Goal: Information Seeking & Learning: Learn about a topic

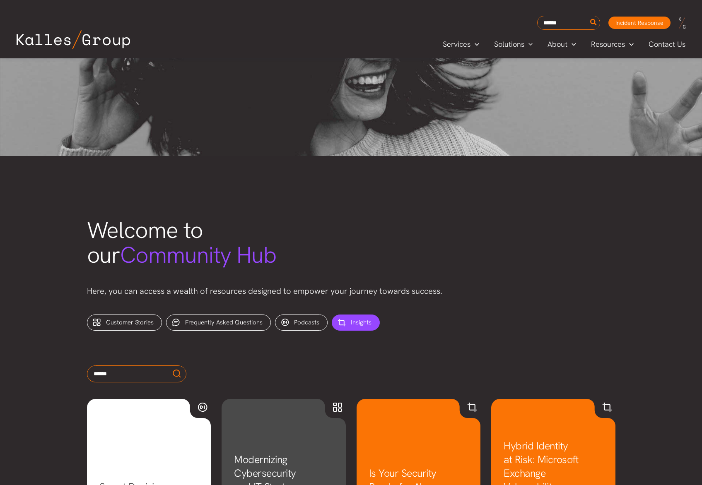
click at [354, 321] on span "Insights" at bounding box center [361, 323] width 21 height 8
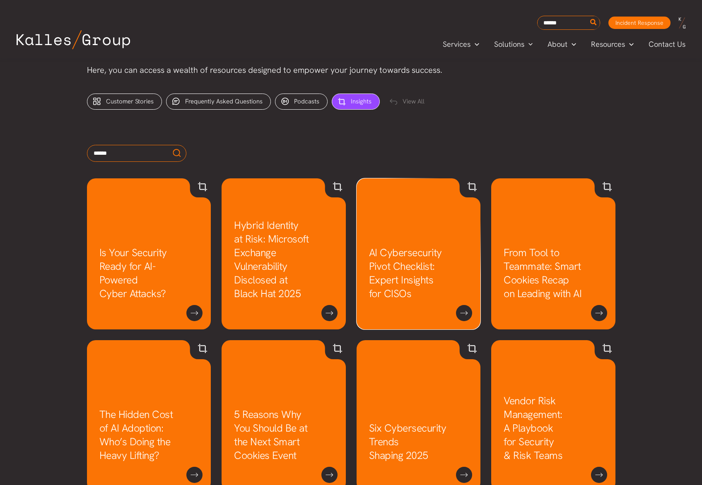
scroll to position [335, 0]
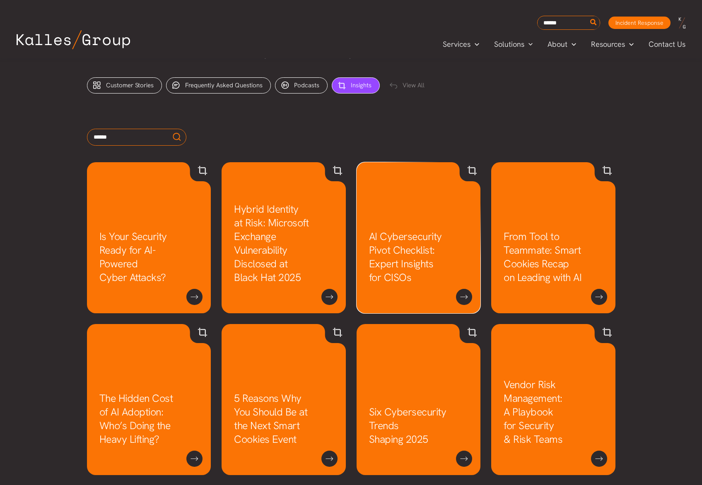
click at [417, 260] on link "AI Cybersecurity Pivot Checklist: Expert Insights for CISOs" at bounding box center [405, 257] width 73 height 55
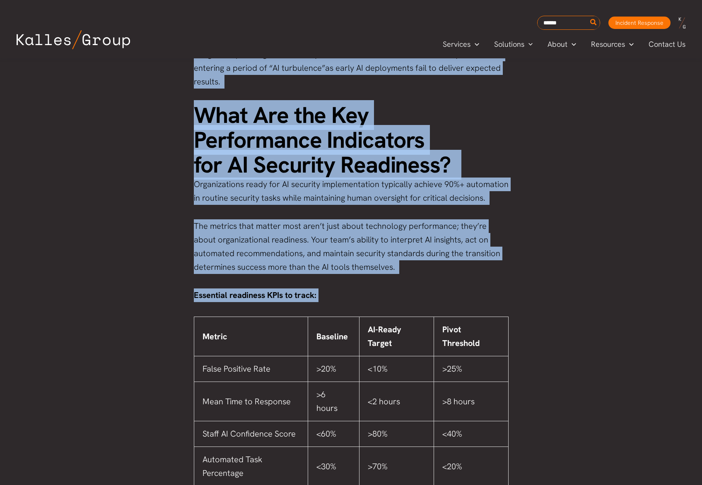
scroll to position [1265, 0]
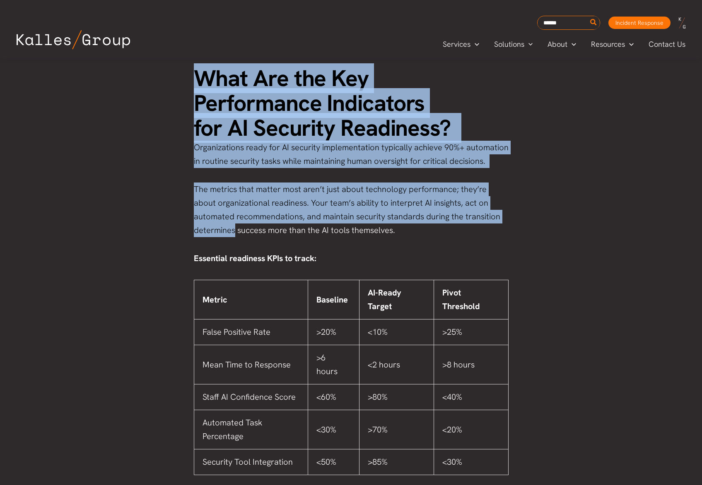
drag, startPoint x: 195, startPoint y: 147, endPoint x: 527, endPoint y: 214, distance: 338.4
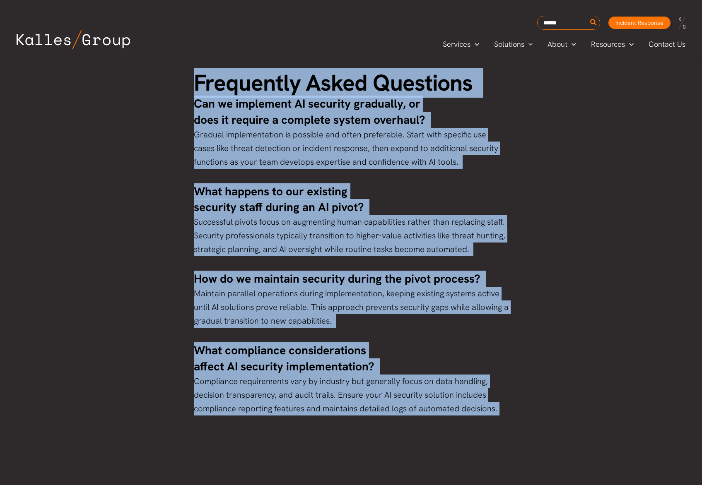
scroll to position [4349, 0]
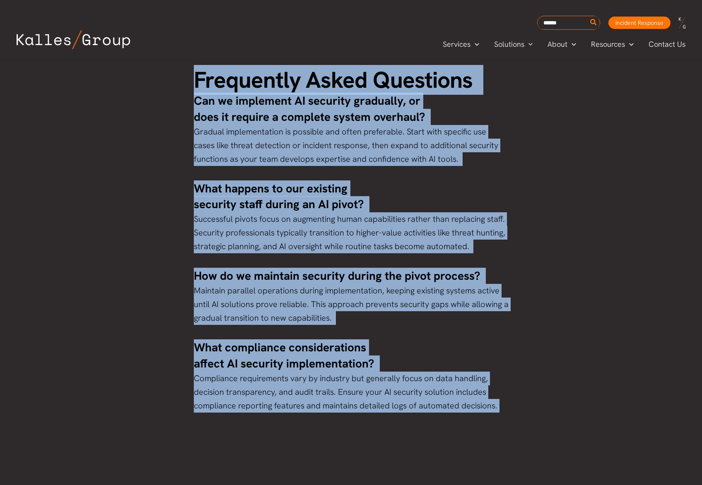
drag, startPoint x: 196, startPoint y: 126, endPoint x: 512, endPoint y: 400, distance: 418.5
copy div "What Are the Key Performance Indicators for AI Security Readiness? Organization…"
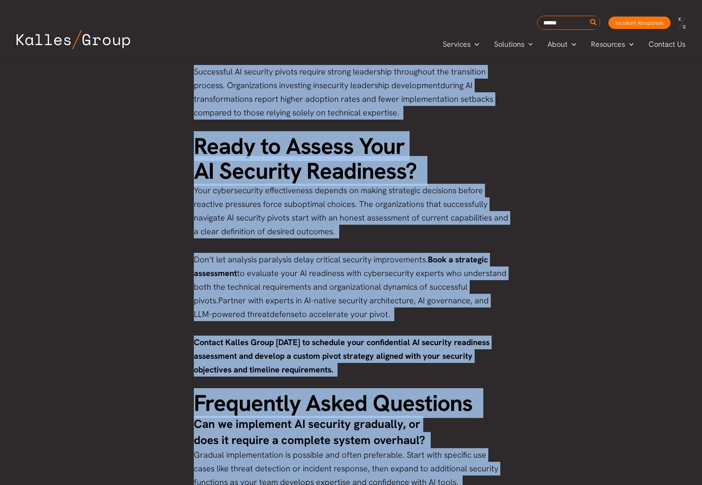
scroll to position [4027, 0]
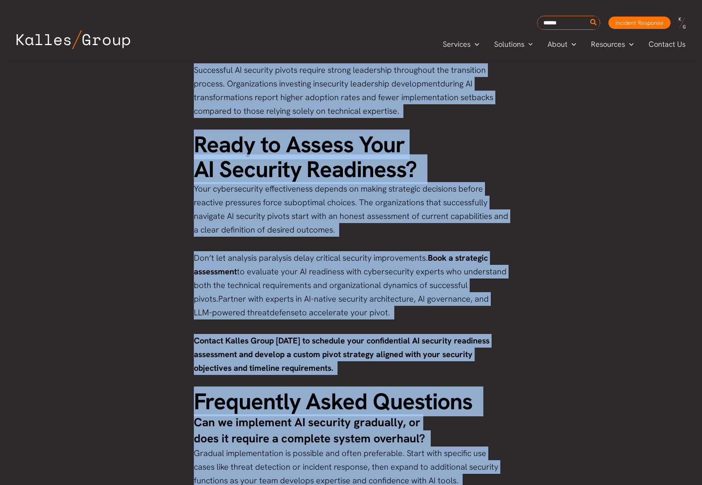
click at [360, 348] on p "Contact Kalles Group today to schedule your confidential AI security readiness …" at bounding box center [351, 354] width 315 height 41
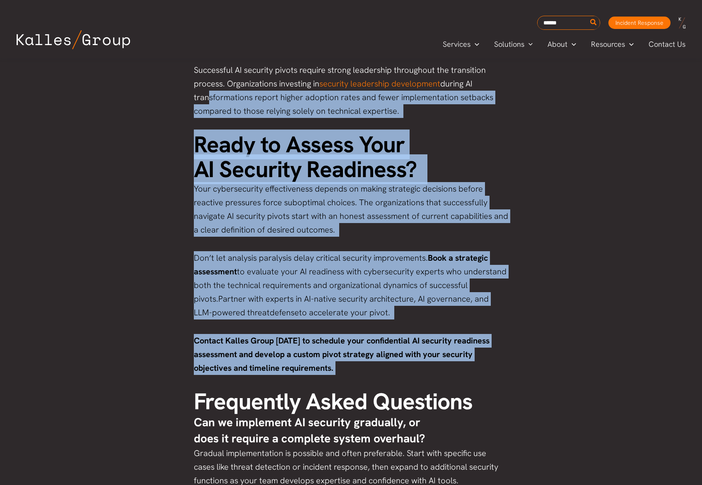
drag, startPoint x: 349, startPoint y: 354, endPoint x: 203, endPoint y: 83, distance: 308.2
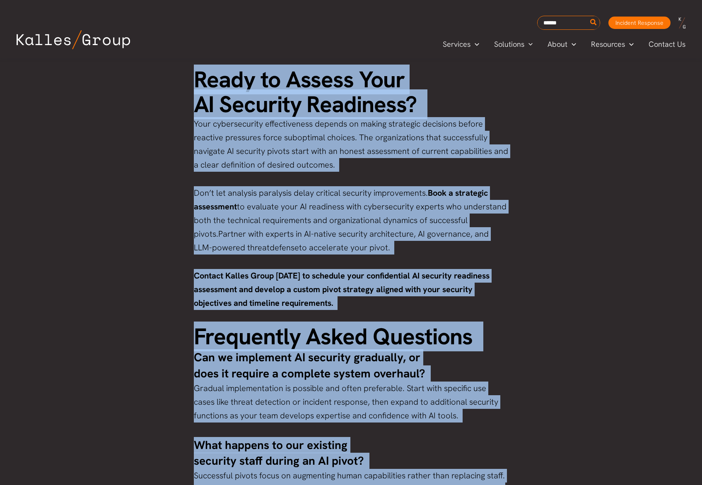
scroll to position [4113, 0]
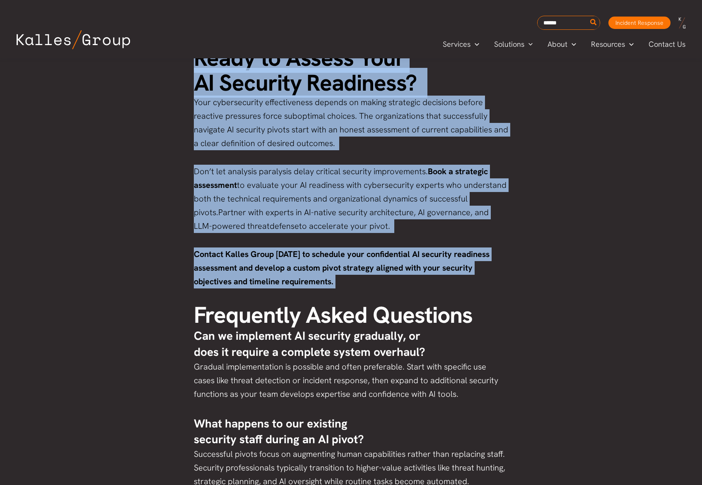
drag, startPoint x: 213, startPoint y: 171, endPoint x: 501, endPoint y: 272, distance: 305.8
copy div "What Are the Key Performance Indicators for AI Security Readiness? Organization…"
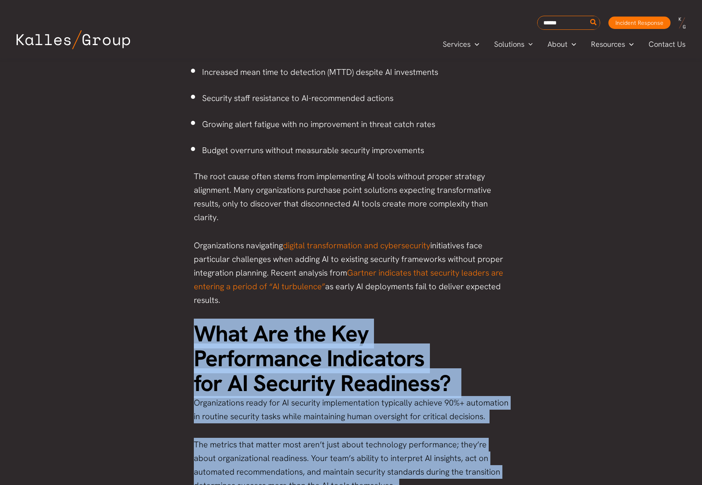
scroll to position [1009, 0]
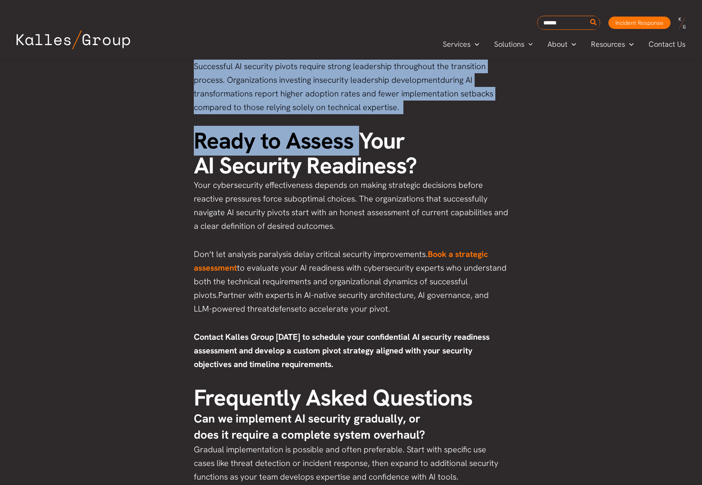
scroll to position [4004, 0]
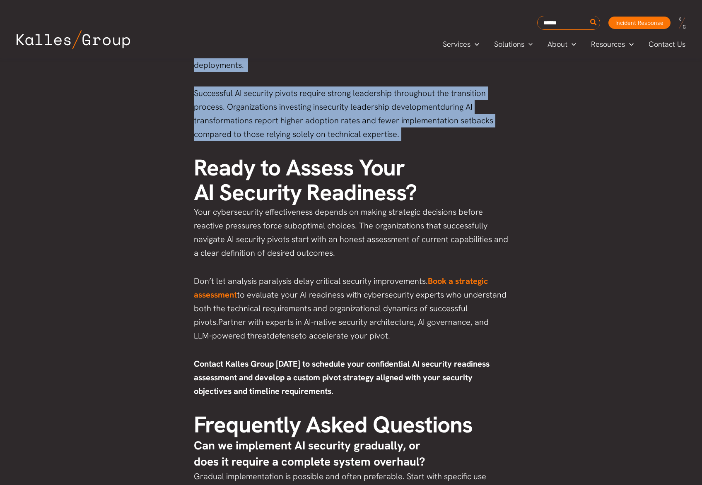
drag, startPoint x: 245, startPoint y: 341, endPoint x: 403, endPoint y: 124, distance: 268.4
copy div "What Are the Key Performance Indicators for AI Security Readiness? Organization…"
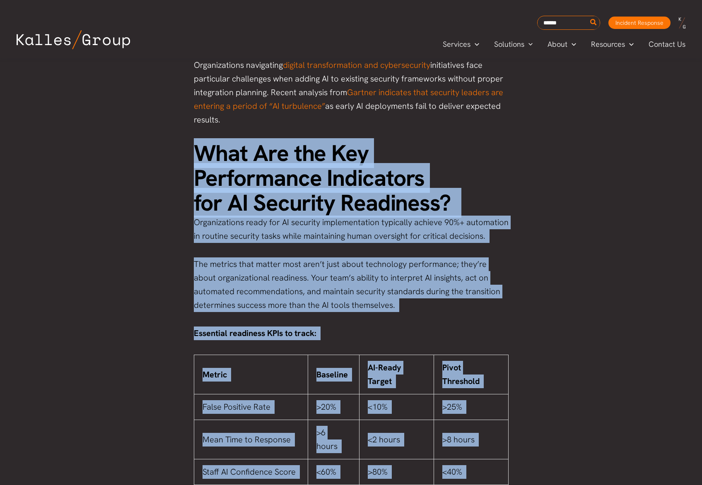
scroll to position [1193, 0]
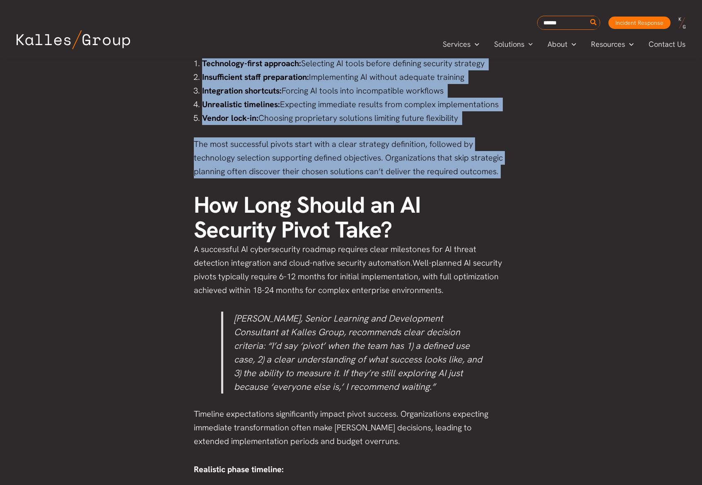
scroll to position [3363, 0]
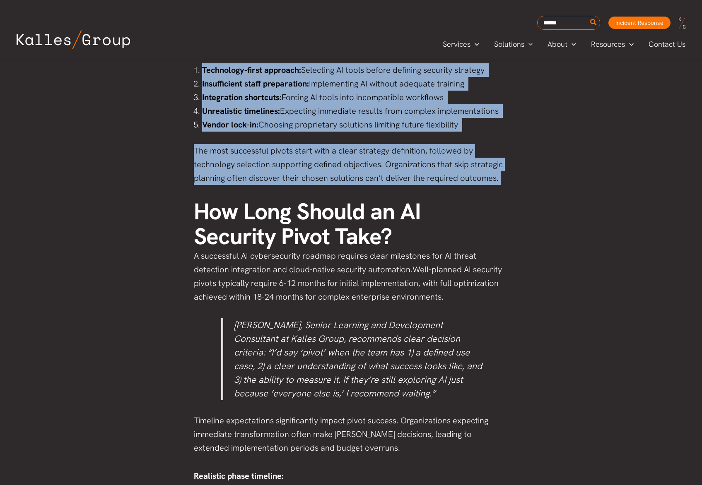
drag, startPoint x: 202, startPoint y: 151, endPoint x: 502, endPoint y: 184, distance: 301.8
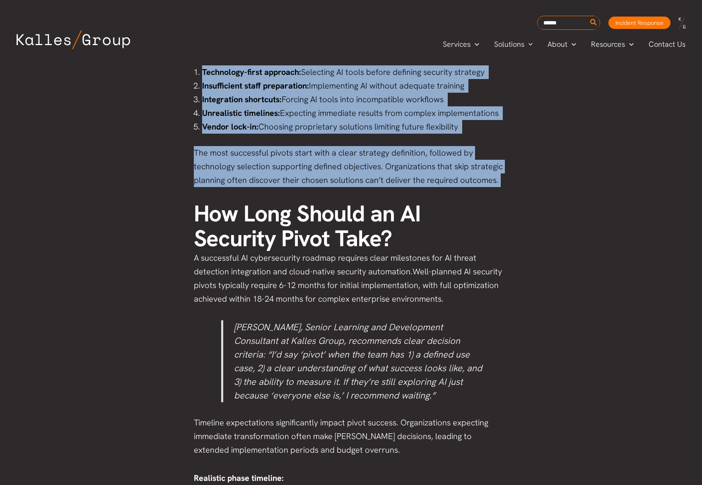
copy div "What Are the Key Performance Indicators for AI Security Readiness? Organization…"
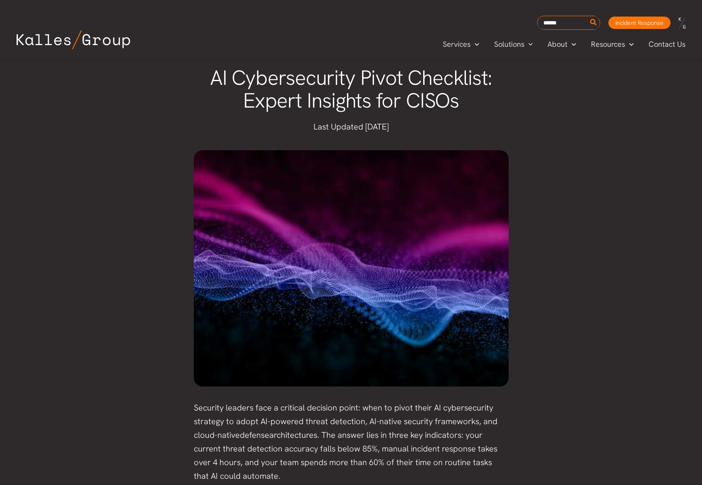
scroll to position [0, 0]
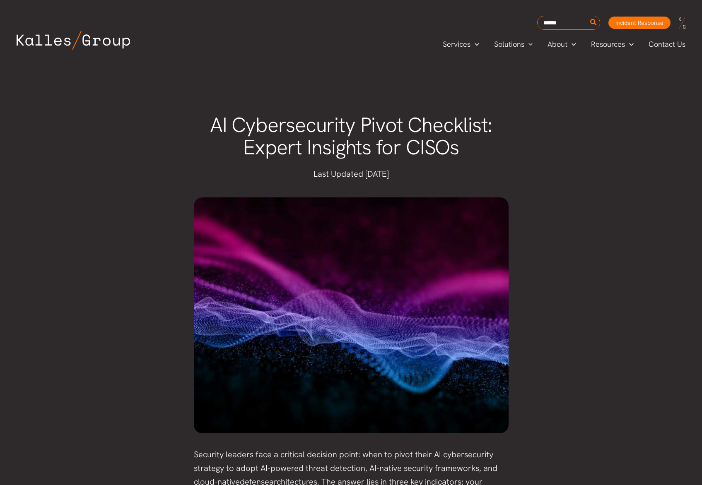
click at [312, 133] on span "AI Cybersecurity Pivot Checklist: Expert Insights for CISOs" at bounding box center [351, 136] width 283 height 50
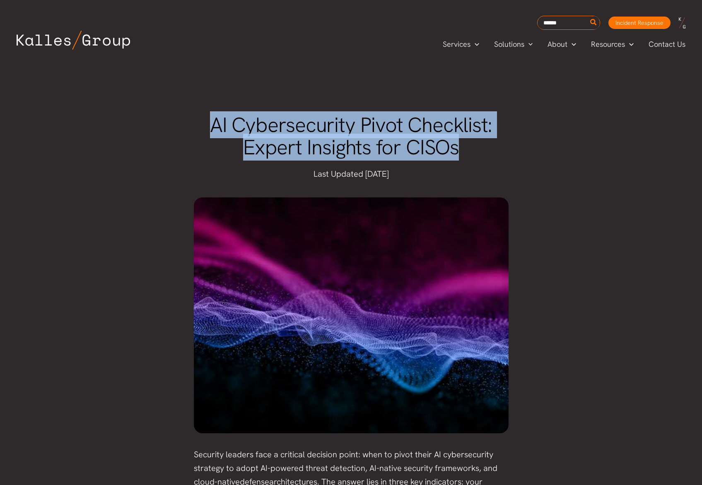
drag, startPoint x: 214, startPoint y: 123, endPoint x: 483, endPoint y: 151, distance: 270.3
click at [483, 151] on h1 "AI Cybersecurity Pivot Checklist: Expert Insights for CISOs" at bounding box center [351, 136] width 315 height 45
copy span "AI Cybersecurity Pivot Checklist: Expert Insights for CISOs"
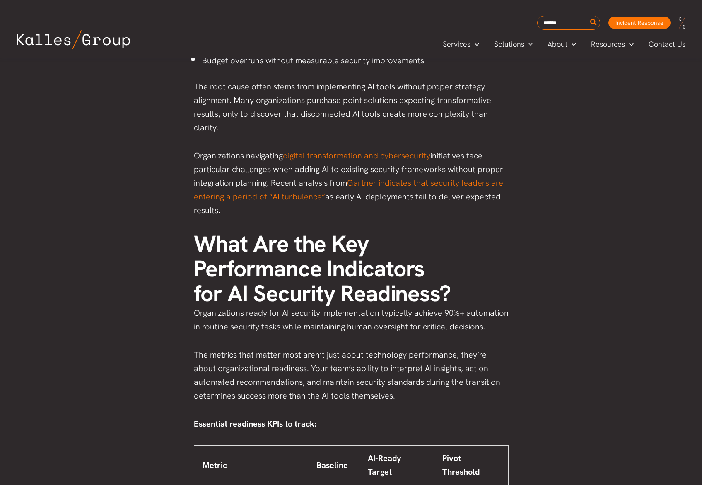
scroll to position [1088, 0]
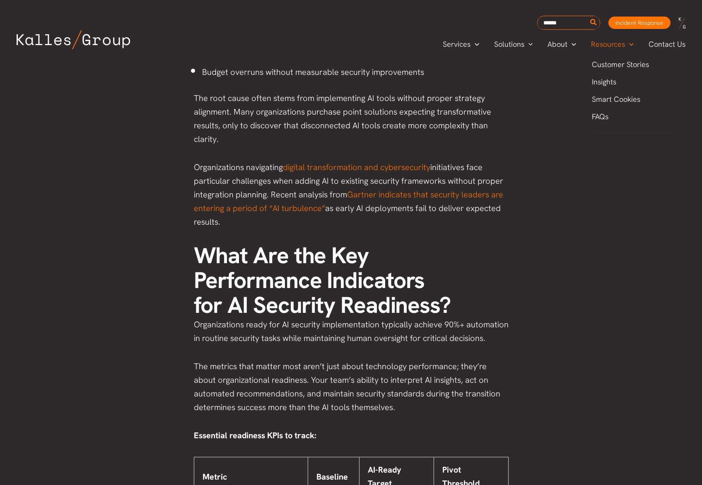
click at [605, 44] on span "Resources" at bounding box center [608, 44] width 34 height 12
drag, startPoint x: 604, startPoint y: 82, endPoint x: 593, endPoint y: 82, distance: 10.8
click at [604, 82] on span "Insights" at bounding box center [604, 82] width 24 height 10
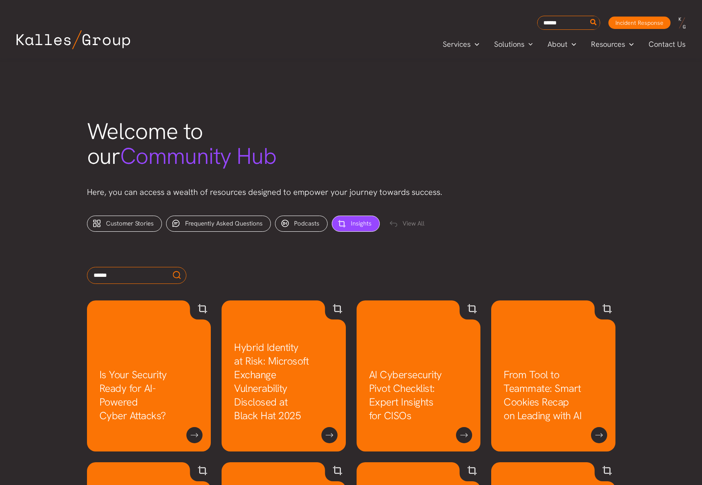
scroll to position [215, 0]
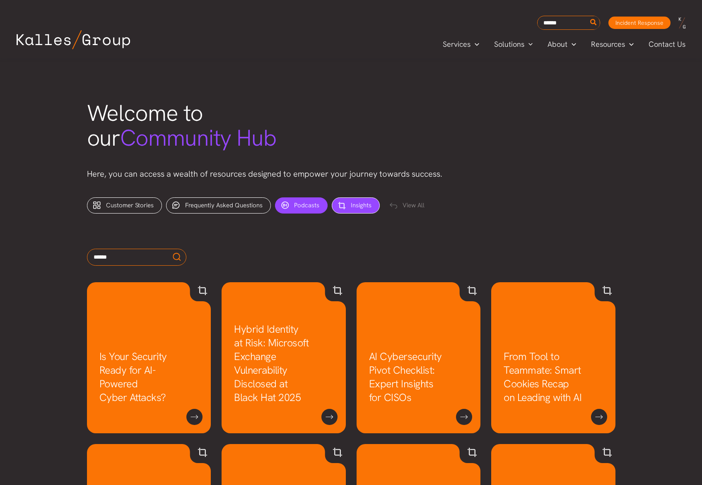
click at [297, 210] on div "Podcasts (1)" at bounding box center [301, 206] width 53 height 16
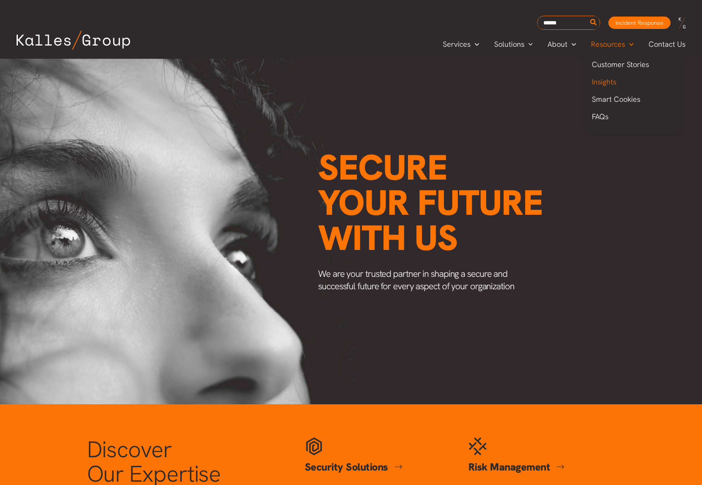
drag, startPoint x: 609, startPoint y: 82, endPoint x: 599, endPoint y: 84, distance: 10.9
click at [609, 82] on span "Insights" at bounding box center [604, 82] width 24 height 10
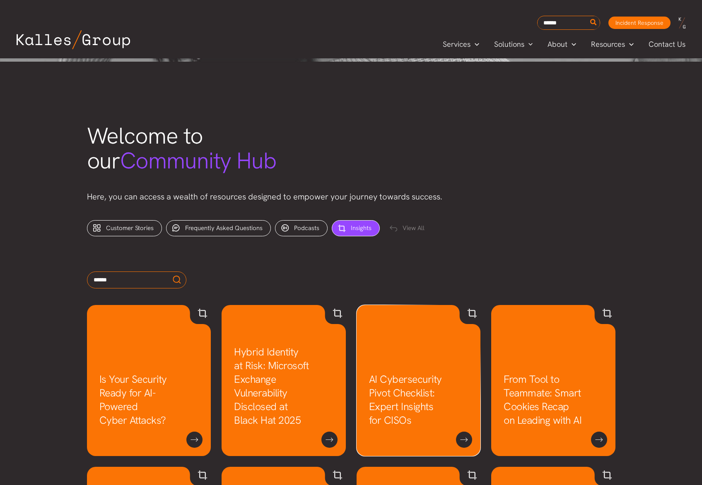
scroll to position [203, 0]
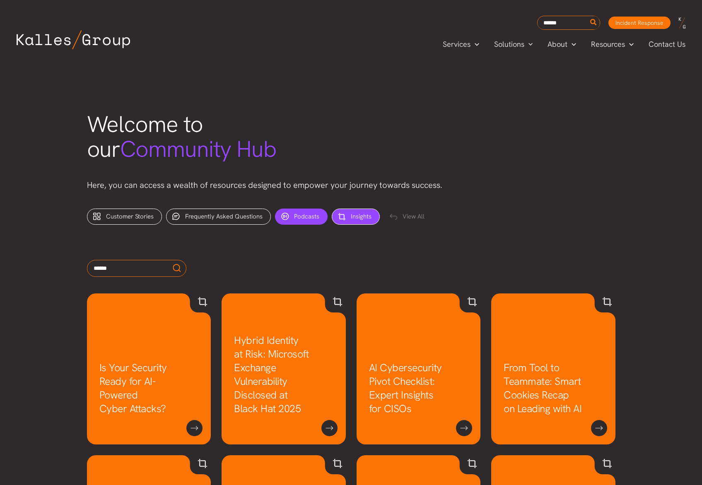
click at [301, 225] on div "Podcasts (3)" at bounding box center [301, 217] width 53 height 16
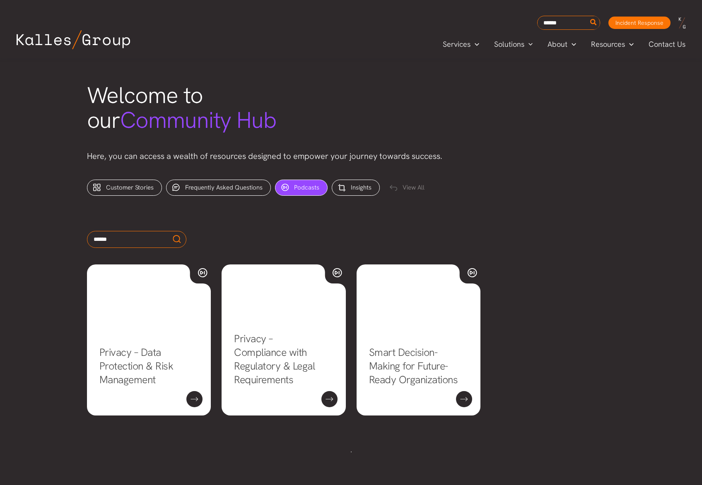
scroll to position [225, 0]
